Goal: Task Accomplishment & Management: Use online tool/utility

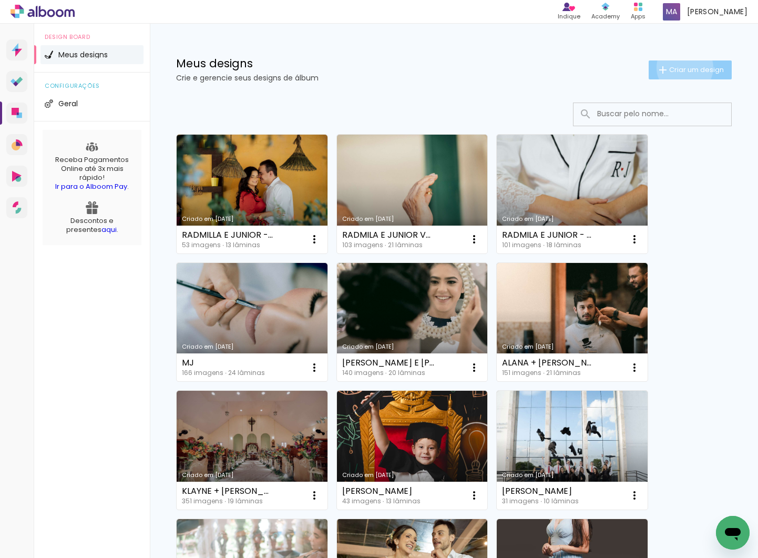
click at [683, 67] on span "Criar um design" at bounding box center [696, 69] width 55 height 7
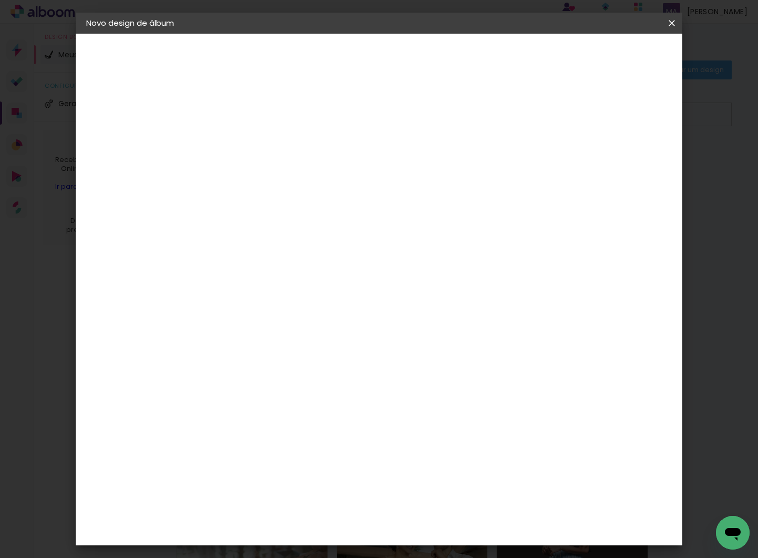
click at [258, 140] on input at bounding box center [258, 141] width 0 height 16
type input "r"
type input "[PERSON_NAME] E DAVI - NOVO LAYOUT"
type paper-input "[PERSON_NAME] E DAVI - NOVO LAYOUT"
click at [0, 0] on slot "Avançar" at bounding box center [0, 0] width 0 height 0
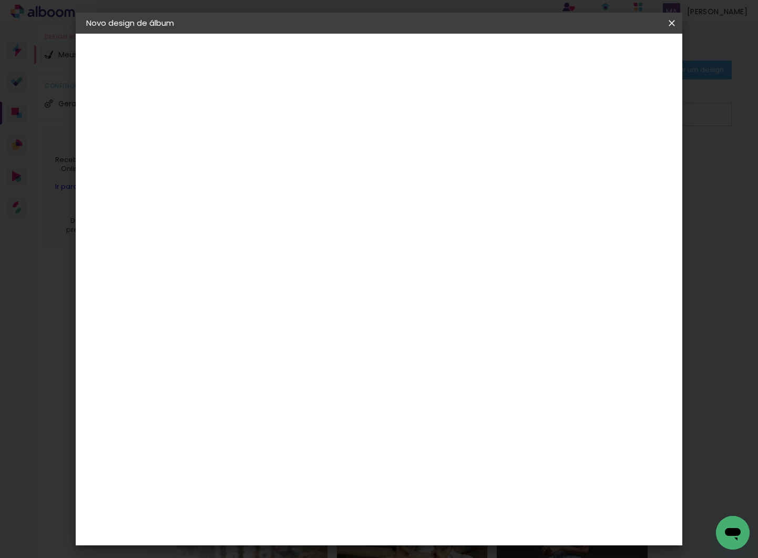
click at [315, 205] on input at bounding box center [285, 199] width 106 height 13
type input "PROA"
type paper-input "PROA"
click at [293, 239] on div "Proalbuns" at bounding box center [272, 237] width 42 height 8
click at [0, 0] on slot "Avançar" at bounding box center [0, 0] width 0 height 0
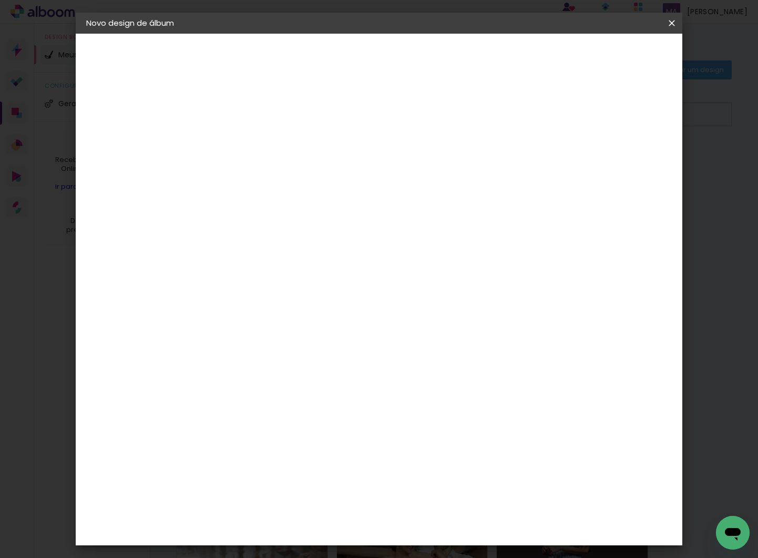
click at [329, 389] on span "25 × 25" at bounding box center [304, 400] width 49 height 22
click at [0, 0] on slot "Avançar" at bounding box center [0, 0] width 0 height 0
click at [614, 56] on span "Iniciar design" at bounding box center [590, 55] width 48 height 7
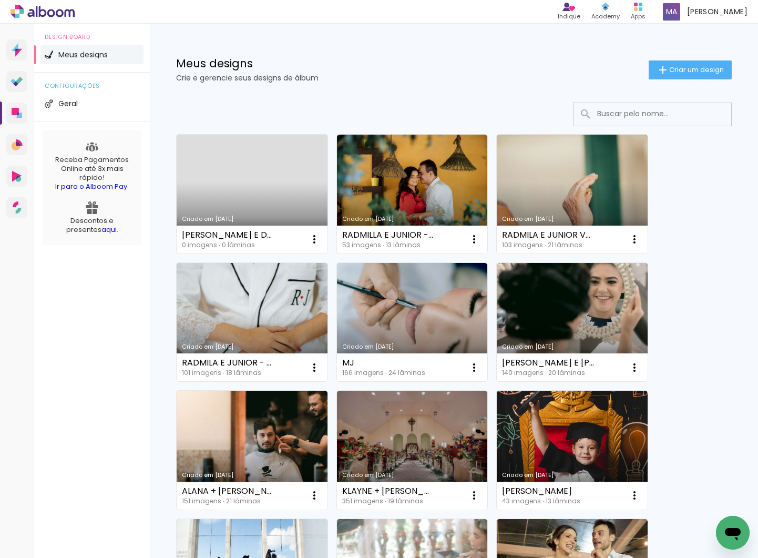
click at [237, 183] on link "Criado em [DATE]" at bounding box center [252, 194] width 151 height 119
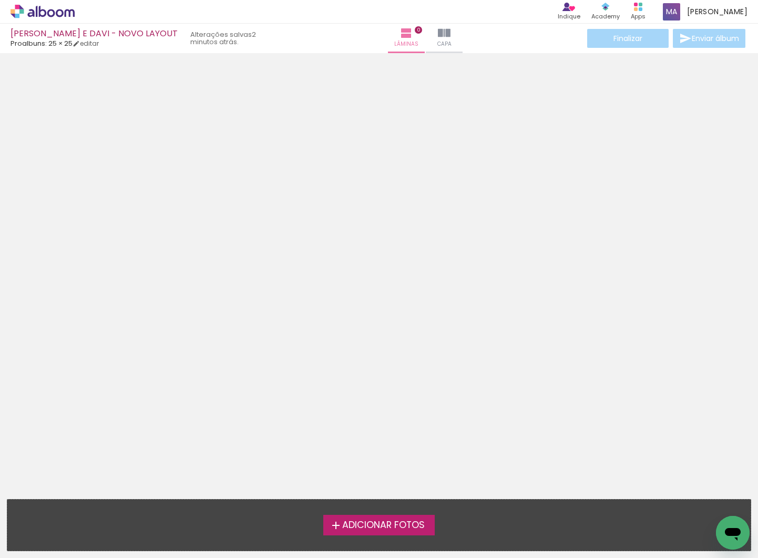
click at [358, 527] on span "Adicionar Fotos" at bounding box center [383, 525] width 83 height 9
click at [0, 0] on input "file" at bounding box center [0, 0] width 0 height 0
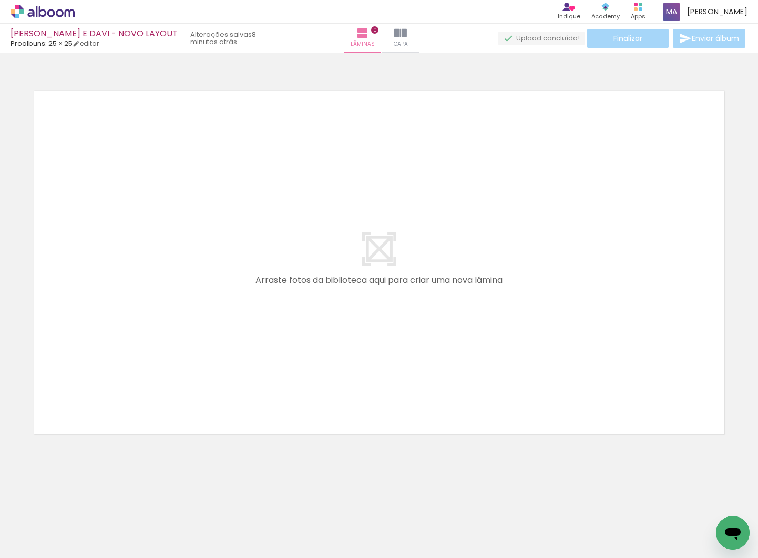
click at [111, 525] on div at bounding box center [105, 522] width 35 height 52
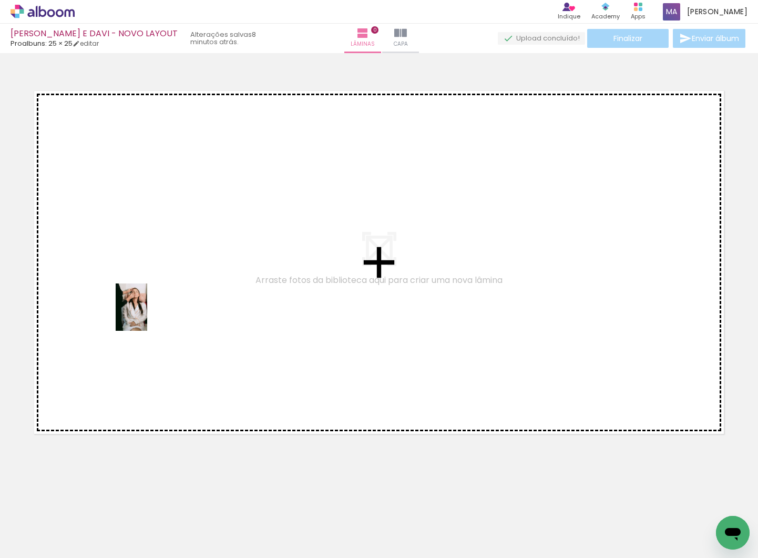
drag, startPoint x: 108, startPoint y: 525, endPoint x: 171, endPoint y: 356, distance: 180.2
click at [147, 315] on quentale-workspace at bounding box center [379, 279] width 758 height 558
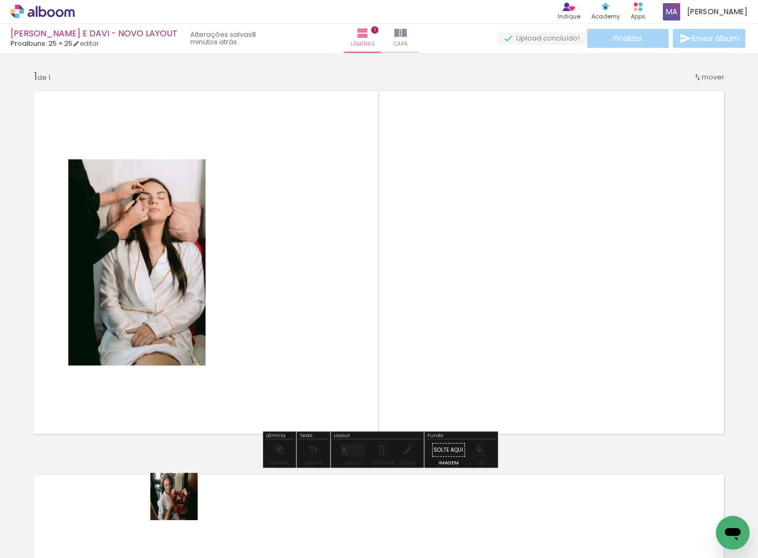
drag, startPoint x: 182, startPoint y: 504, endPoint x: 251, endPoint y: 444, distance: 91.3
click at [255, 354] on quentale-workspace at bounding box center [379, 279] width 758 height 558
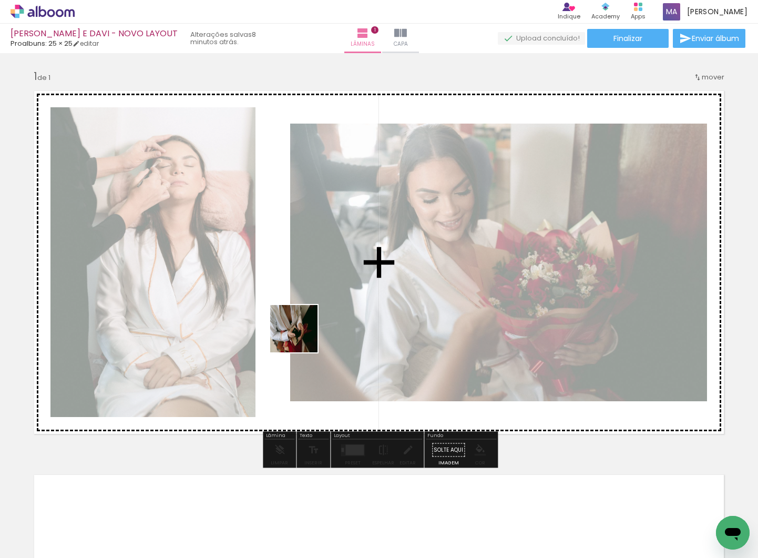
drag, startPoint x: 240, startPoint y: 527, endPoint x: 292, endPoint y: 439, distance: 102.1
click at [301, 337] on quentale-workspace at bounding box center [379, 279] width 758 height 558
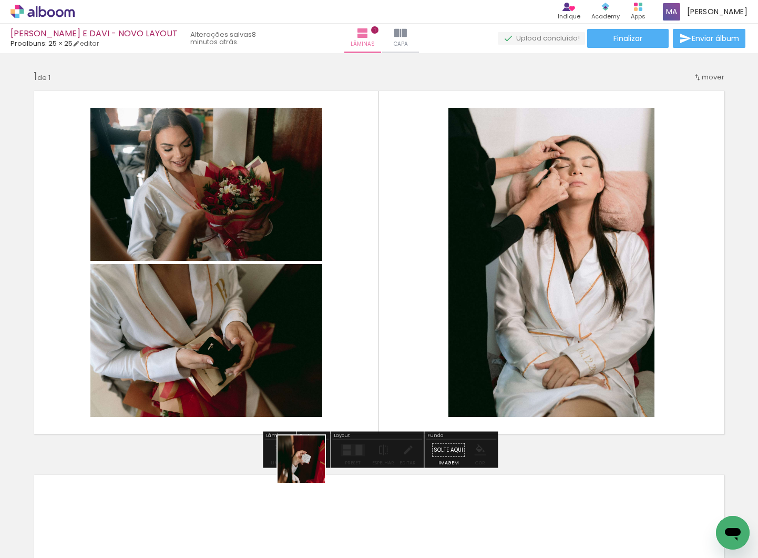
drag, startPoint x: 299, startPoint y: 516, endPoint x: 355, endPoint y: 476, distance: 68.6
click at [348, 327] on quentale-workspace at bounding box center [379, 279] width 758 height 558
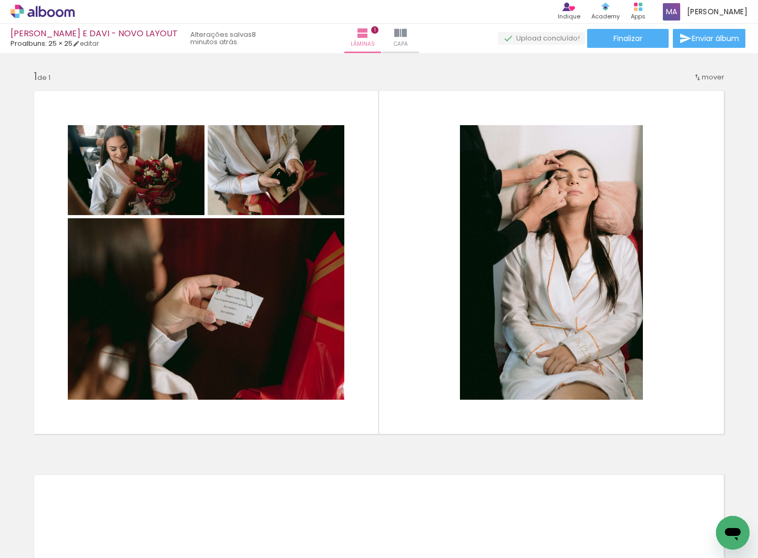
scroll to position [0, 474]
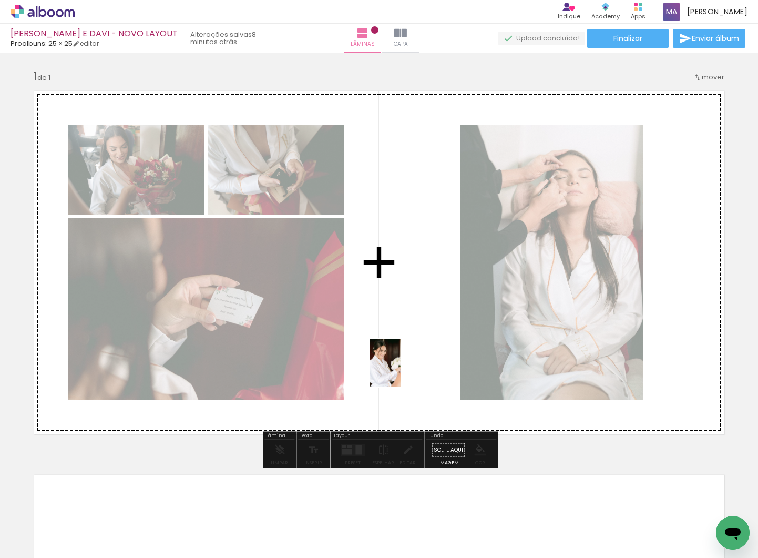
click at [401, 371] on quentale-workspace at bounding box center [379, 279] width 758 height 558
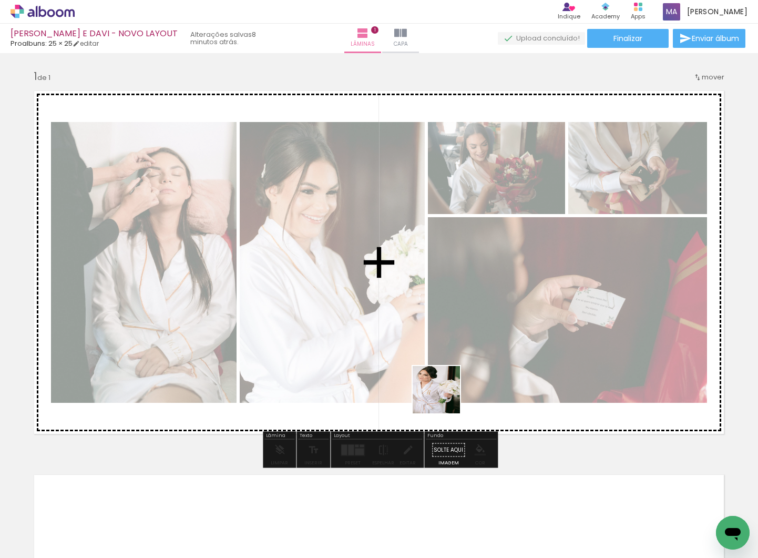
drag, startPoint x: 446, startPoint y: 414, endPoint x: 442, endPoint y: 370, distance: 44.9
click at [442, 370] on quentale-workspace at bounding box center [379, 279] width 758 height 558
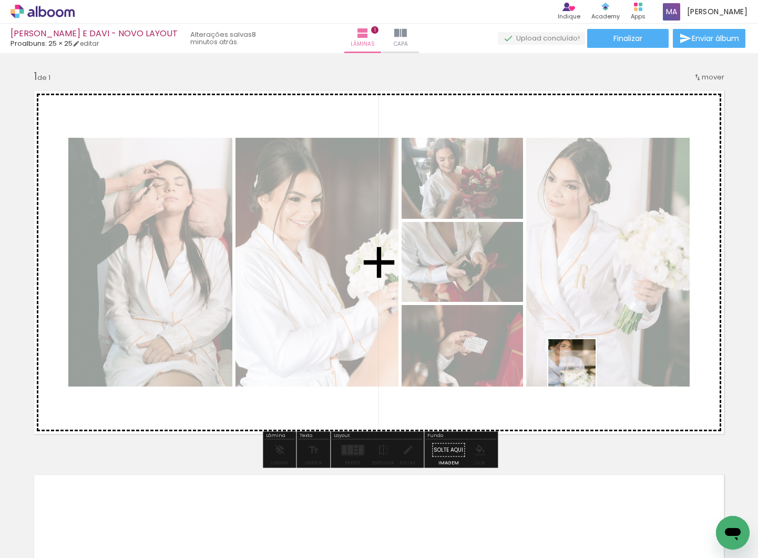
drag, startPoint x: 575, startPoint y: 488, endPoint x: 580, endPoint y: 367, distance: 121.1
click at [580, 367] on quentale-workspace at bounding box center [379, 279] width 758 height 558
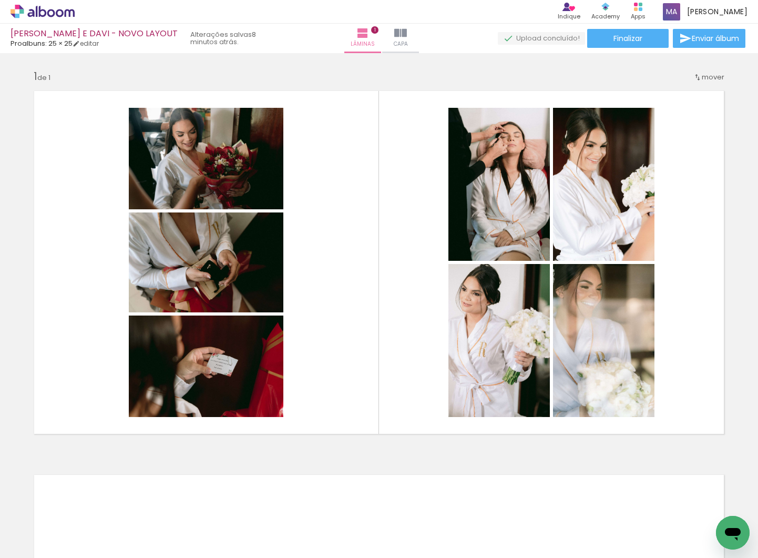
scroll to position [0, 1023]
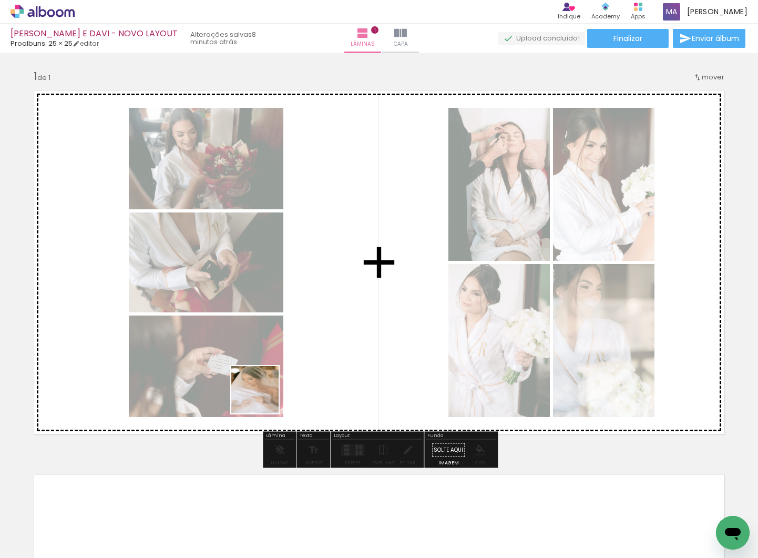
drag, startPoint x: 208, startPoint y: 526, endPoint x: 263, endPoint y: 398, distance: 139.9
click at [263, 398] on quentale-workspace at bounding box center [379, 279] width 758 height 558
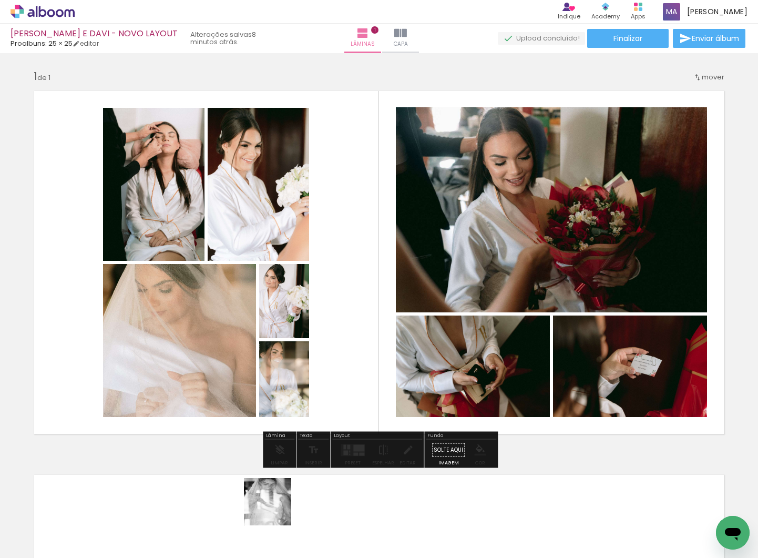
drag, startPoint x: 276, startPoint y: 510, endPoint x: 318, endPoint y: 405, distance: 112.5
click at [318, 405] on quentale-workspace at bounding box center [379, 279] width 758 height 558
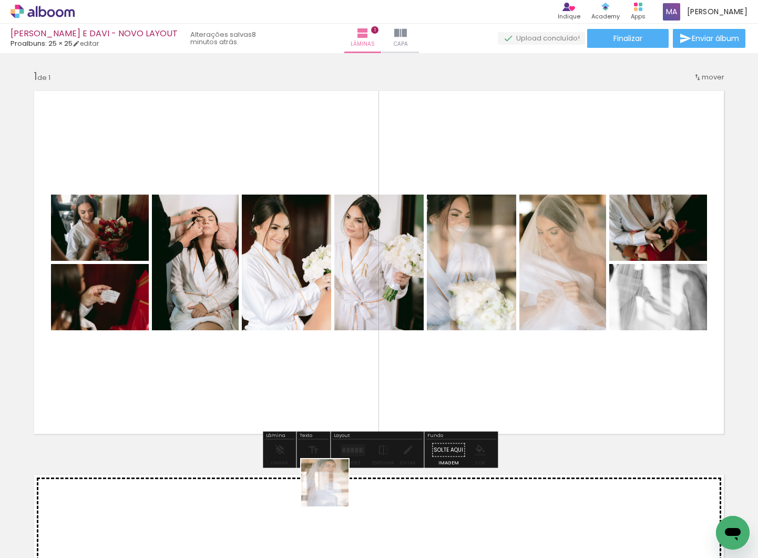
drag, startPoint x: 325, startPoint y: 518, endPoint x: 354, endPoint y: 424, distance: 97.8
click at [352, 399] on quentale-workspace at bounding box center [379, 279] width 758 height 558
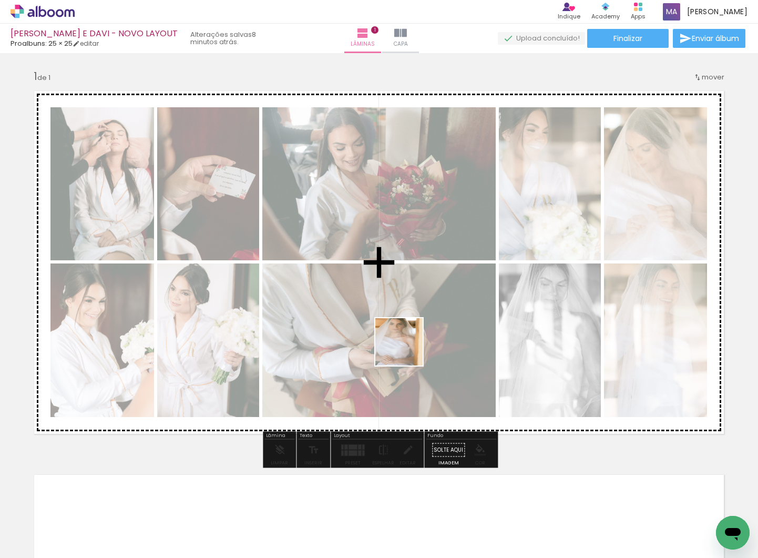
drag, startPoint x: 387, startPoint y: 479, endPoint x: 408, endPoint y: 343, distance: 137.7
click at [408, 343] on quentale-workspace at bounding box center [379, 279] width 758 height 558
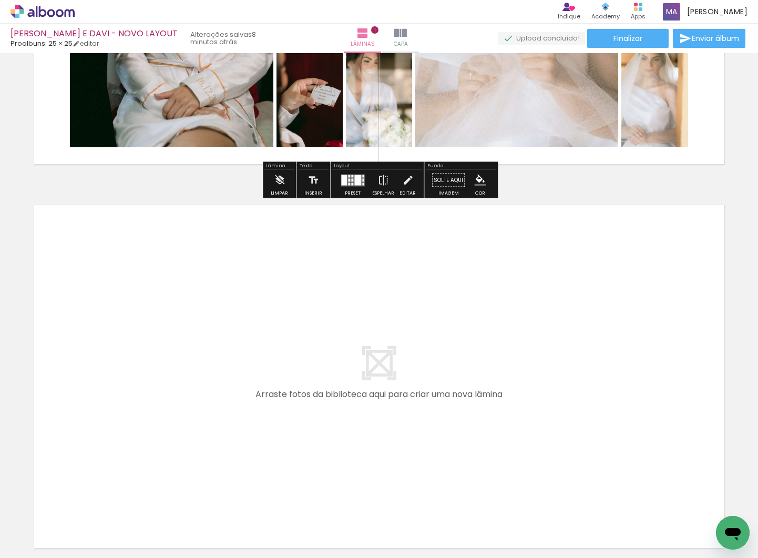
scroll to position [272, 0]
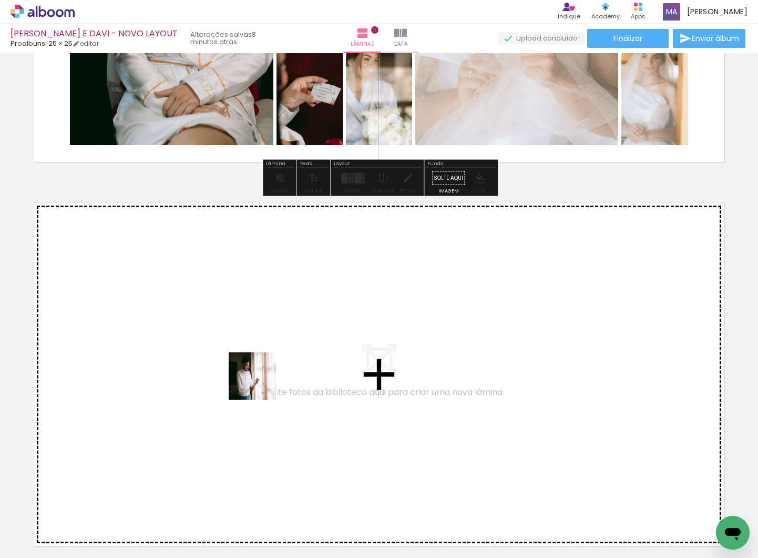
drag, startPoint x: 344, startPoint y: 521, endPoint x: 414, endPoint y: 522, distance: 69.4
click at [250, 365] on quentale-workspace at bounding box center [379, 279] width 758 height 558
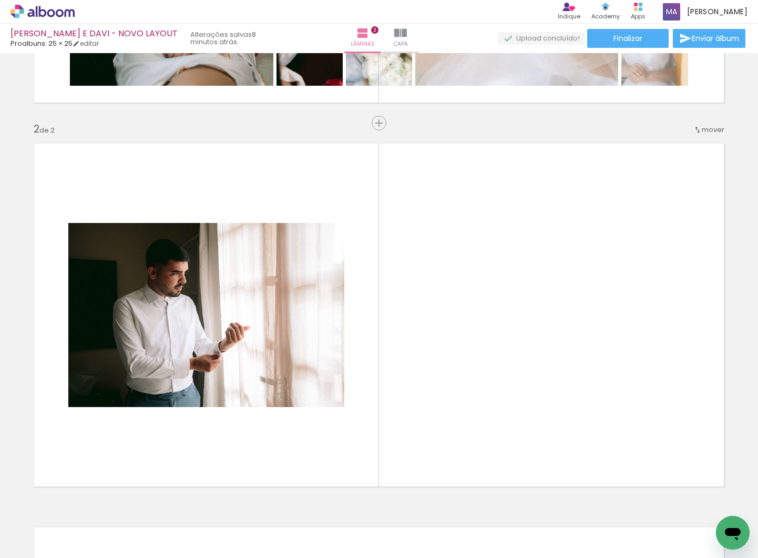
scroll to position [374, 0]
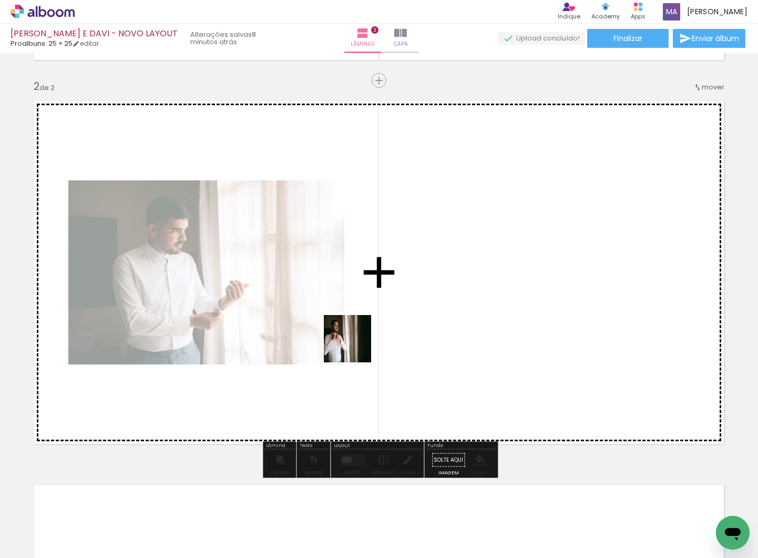
drag, startPoint x: 358, startPoint y: 362, endPoint x: 355, endPoint y: 347, distance: 16.0
click at [355, 347] on quentale-workspace at bounding box center [379, 279] width 758 height 558
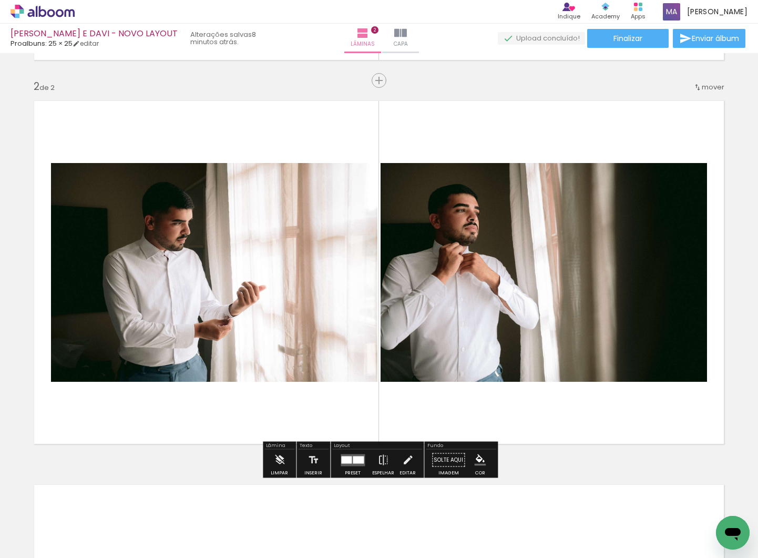
drag, startPoint x: 464, startPoint y: 536, endPoint x: 497, endPoint y: 490, distance: 56.9
click at [431, 385] on quentale-workspace at bounding box center [379, 279] width 758 height 558
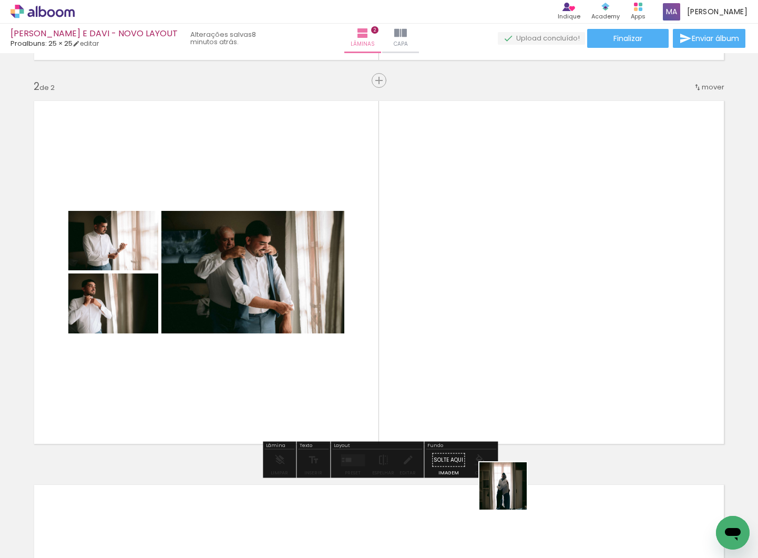
drag, startPoint x: 521, startPoint y: 529, endPoint x: 524, endPoint y: 451, distance: 77.9
click at [470, 372] on quentale-workspace at bounding box center [379, 279] width 758 height 558
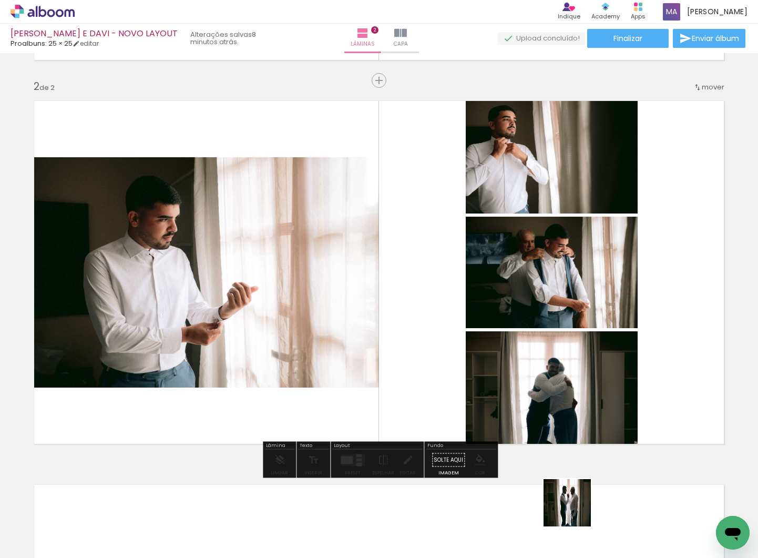
drag, startPoint x: 575, startPoint y: 511, endPoint x: 614, endPoint y: 495, distance: 42.0
click at [492, 352] on quentale-workspace at bounding box center [379, 279] width 758 height 558
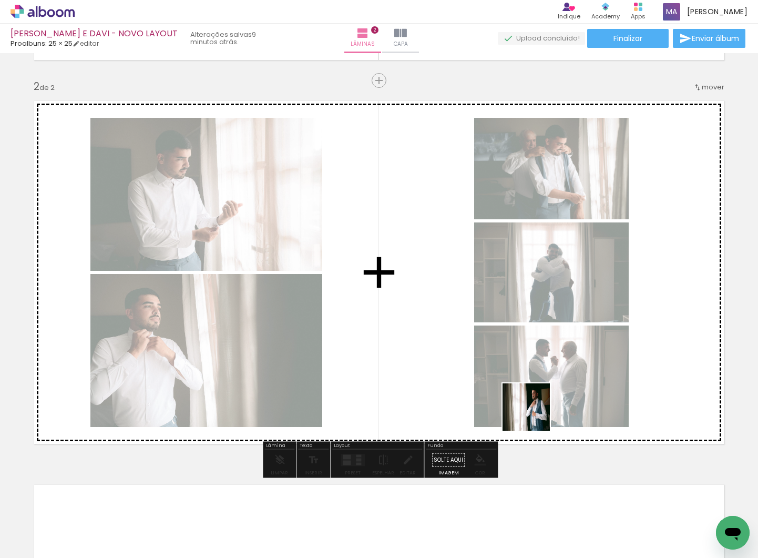
drag, startPoint x: 626, startPoint y: 507, endPoint x: 654, endPoint y: 509, distance: 28.5
click at [533, 413] on quentale-workspace at bounding box center [379, 279] width 758 height 558
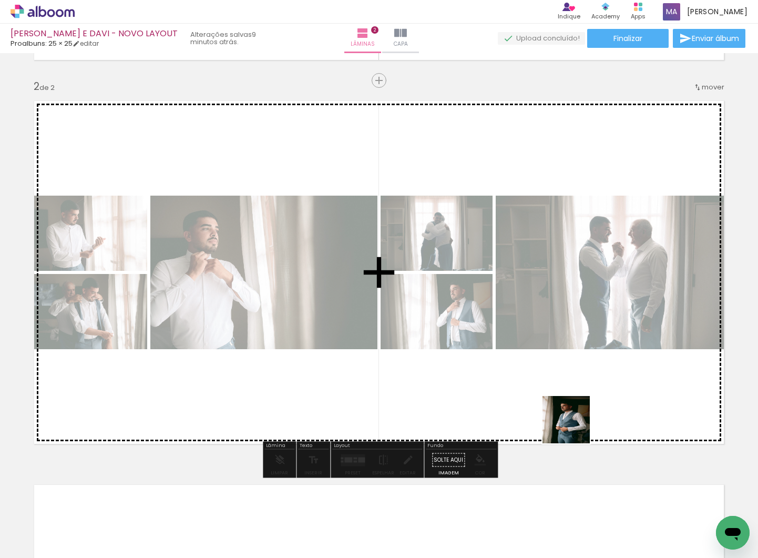
drag, startPoint x: 694, startPoint y: 530, endPoint x: 527, endPoint y: 387, distance: 219.2
click at [526, 382] on quentale-workspace at bounding box center [379, 279] width 758 height 558
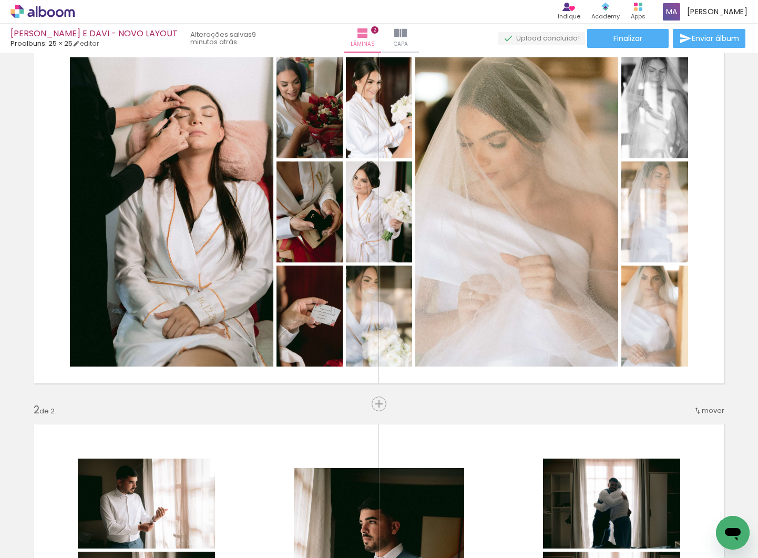
scroll to position [30, 0]
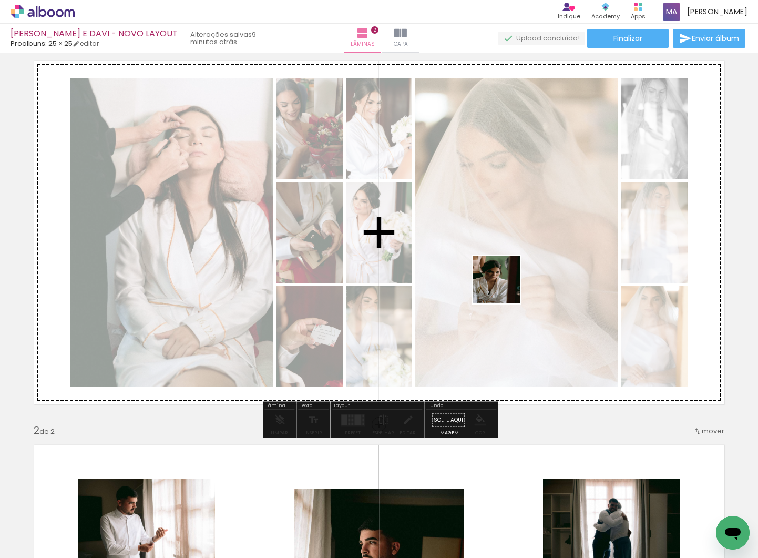
drag, startPoint x: 525, startPoint y: 349, endPoint x: 495, endPoint y: 265, distance: 88.6
click at [495, 265] on quentale-workspace at bounding box center [379, 279] width 758 height 558
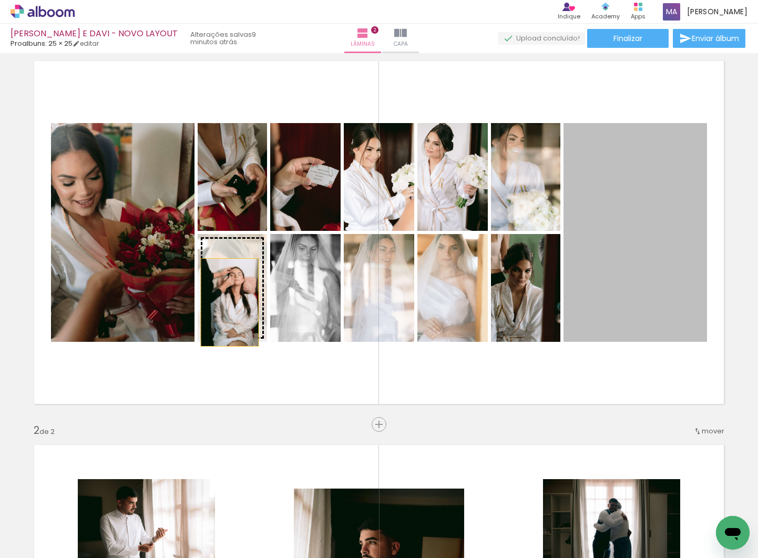
drag, startPoint x: 665, startPoint y: 270, endPoint x: 230, endPoint y: 302, distance: 436.0
click at [0, 0] on slot at bounding box center [0, 0] width 0 height 0
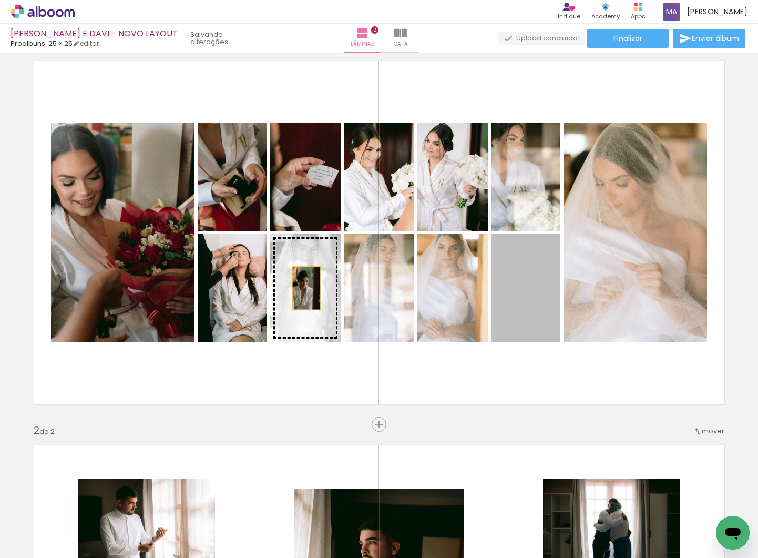
drag, startPoint x: 545, startPoint y: 294, endPoint x: 307, endPoint y: 288, distance: 238.3
click at [0, 0] on slot at bounding box center [0, 0] width 0 height 0
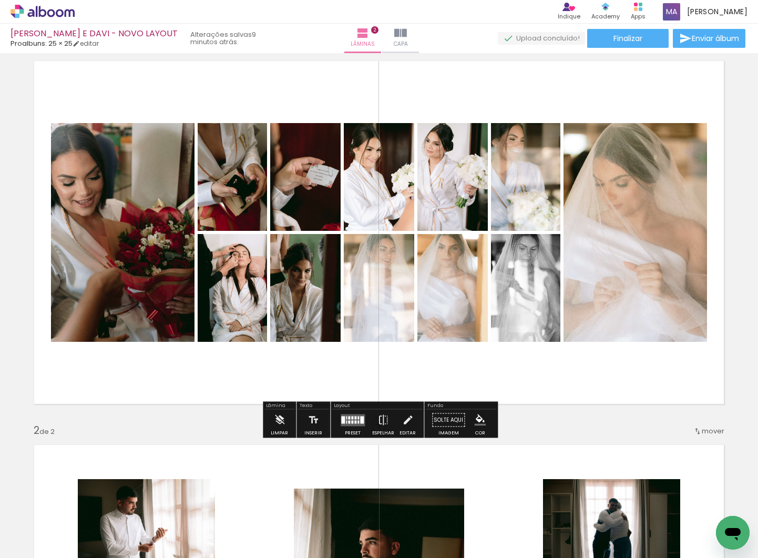
click at [351, 421] on div at bounding box center [352, 421] width 2 height 3
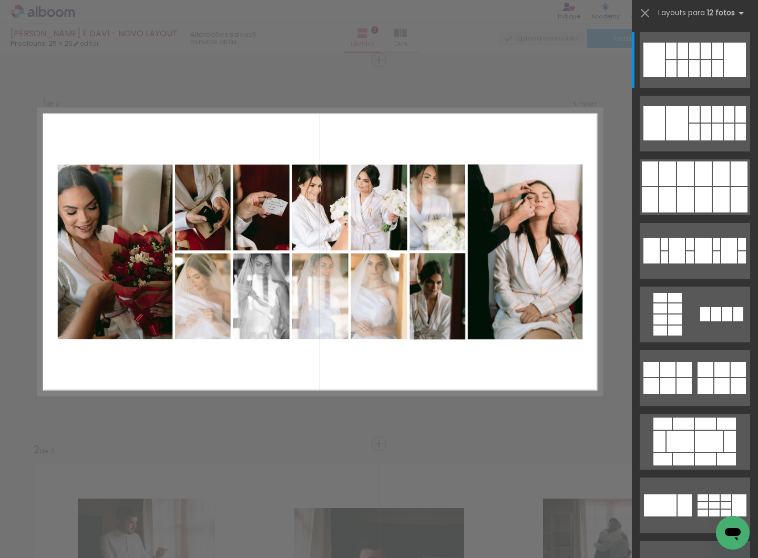
scroll to position [0, 0]
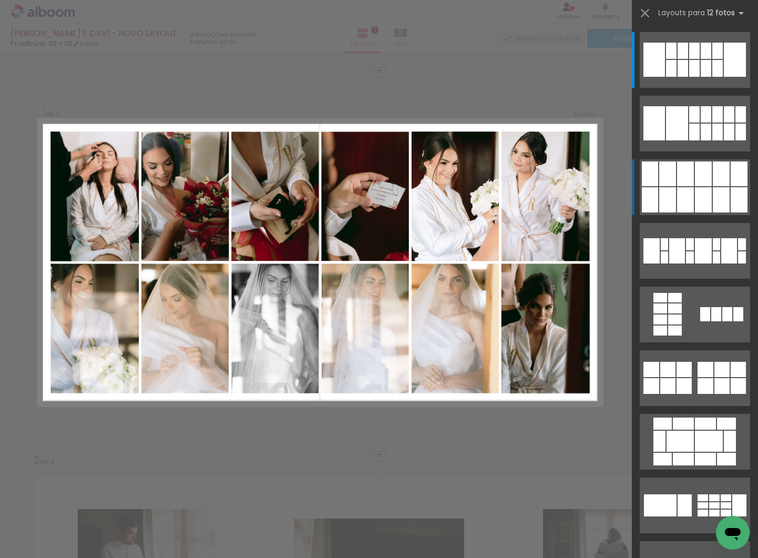
click at [711, 77] on div at bounding box center [706, 68] width 11 height 17
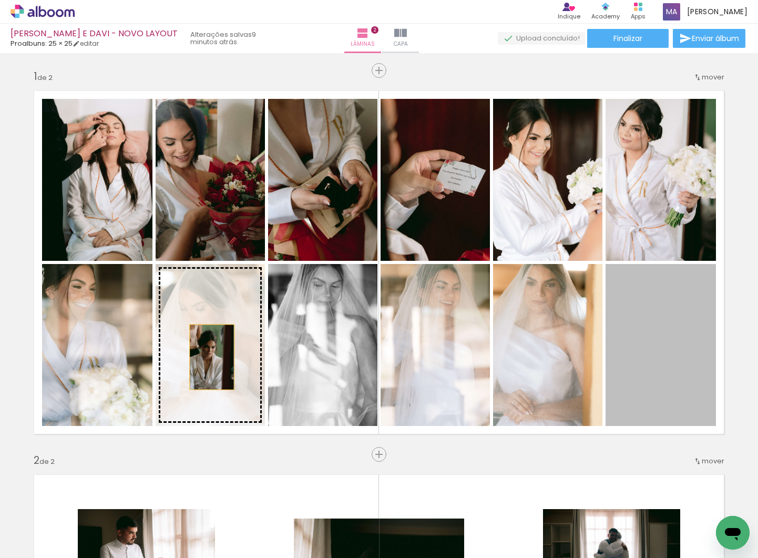
drag, startPoint x: 656, startPoint y: 352, endPoint x: 212, endPoint y: 357, distance: 444.3
click at [0, 0] on slot at bounding box center [0, 0] width 0 height 0
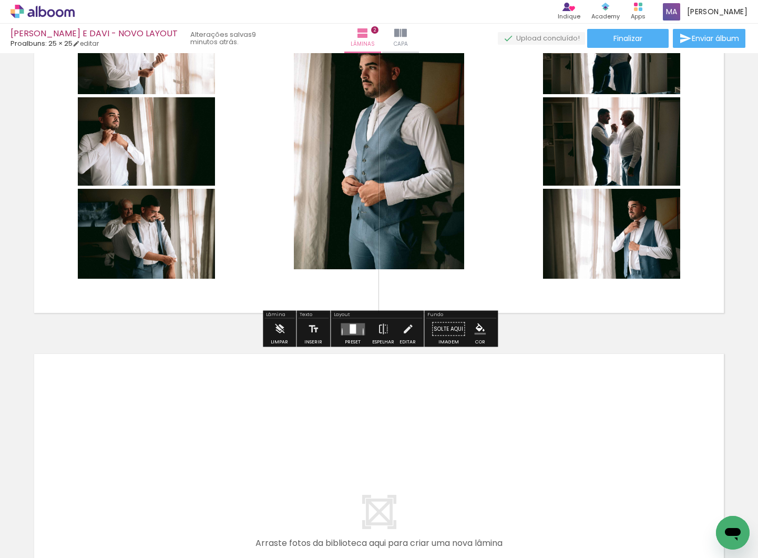
scroll to position [0, 319]
drag, startPoint x: 489, startPoint y: 522, endPoint x: 421, endPoint y: 399, distance: 141.0
click at [360, 320] on quentale-workspace at bounding box center [379, 279] width 758 height 558
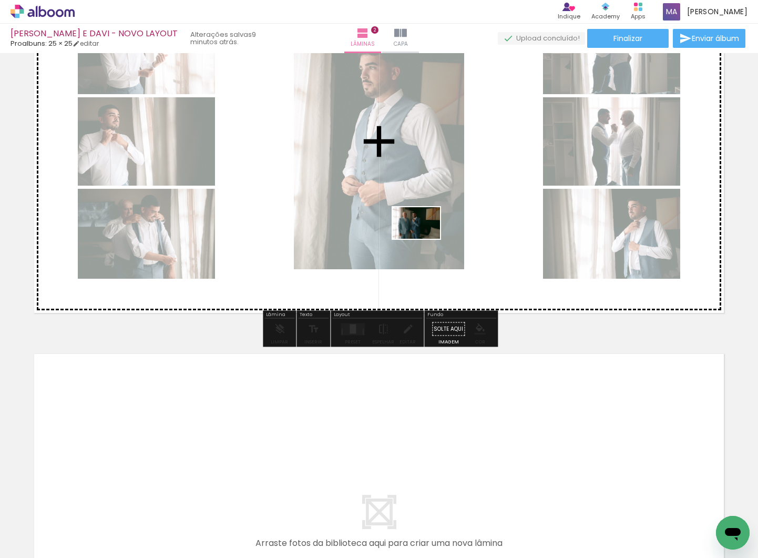
drag, startPoint x: 491, startPoint y: 488, endPoint x: 551, endPoint y: 433, distance: 81.5
click at [424, 239] on quentale-workspace at bounding box center [379, 279] width 758 height 558
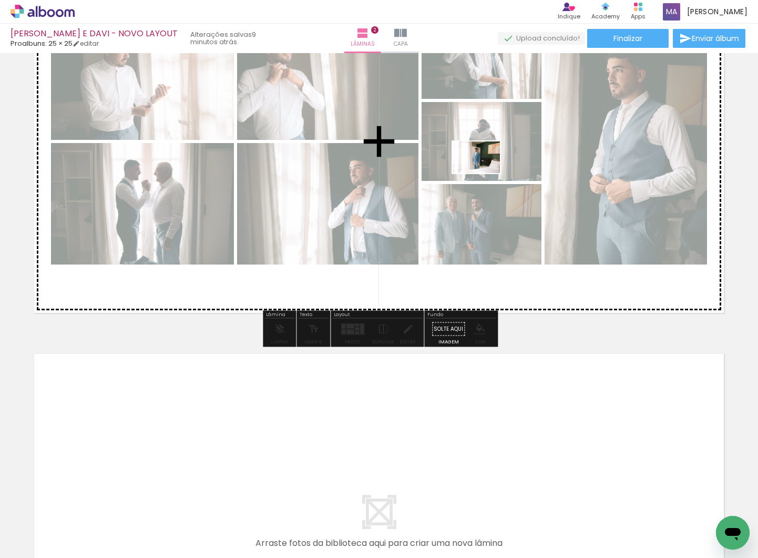
drag, startPoint x: 678, startPoint y: 527, endPoint x: 516, endPoint y: 262, distance: 310.4
click at [484, 173] on quentale-workspace at bounding box center [379, 279] width 758 height 558
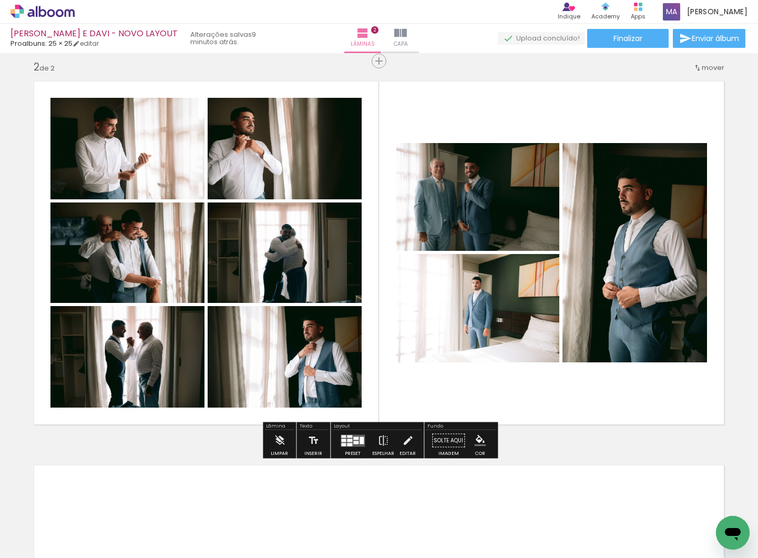
scroll to position [0, 656]
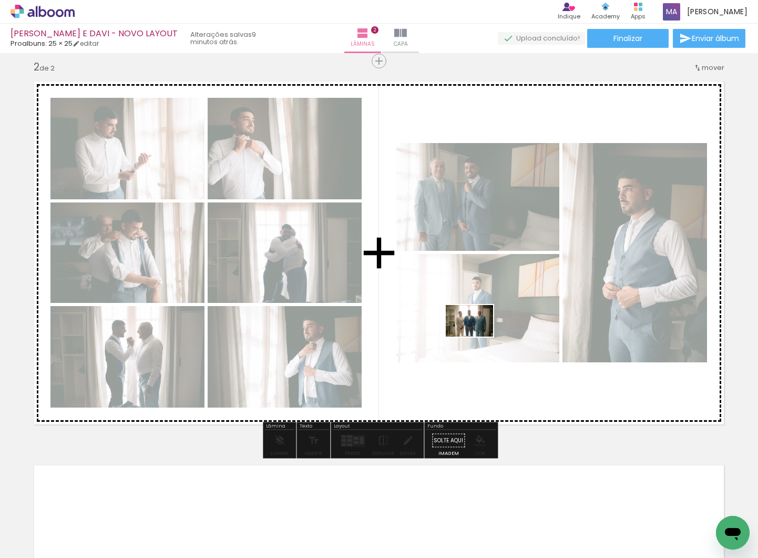
drag, startPoint x: 454, startPoint y: 525, endPoint x: 497, endPoint y: 476, distance: 65.2
click at [477, 337] on quentale-workspace at bounding box center [379, 279] width 758 height 558
